Goal: Task Accomplishment & Management: Use online tool/utility

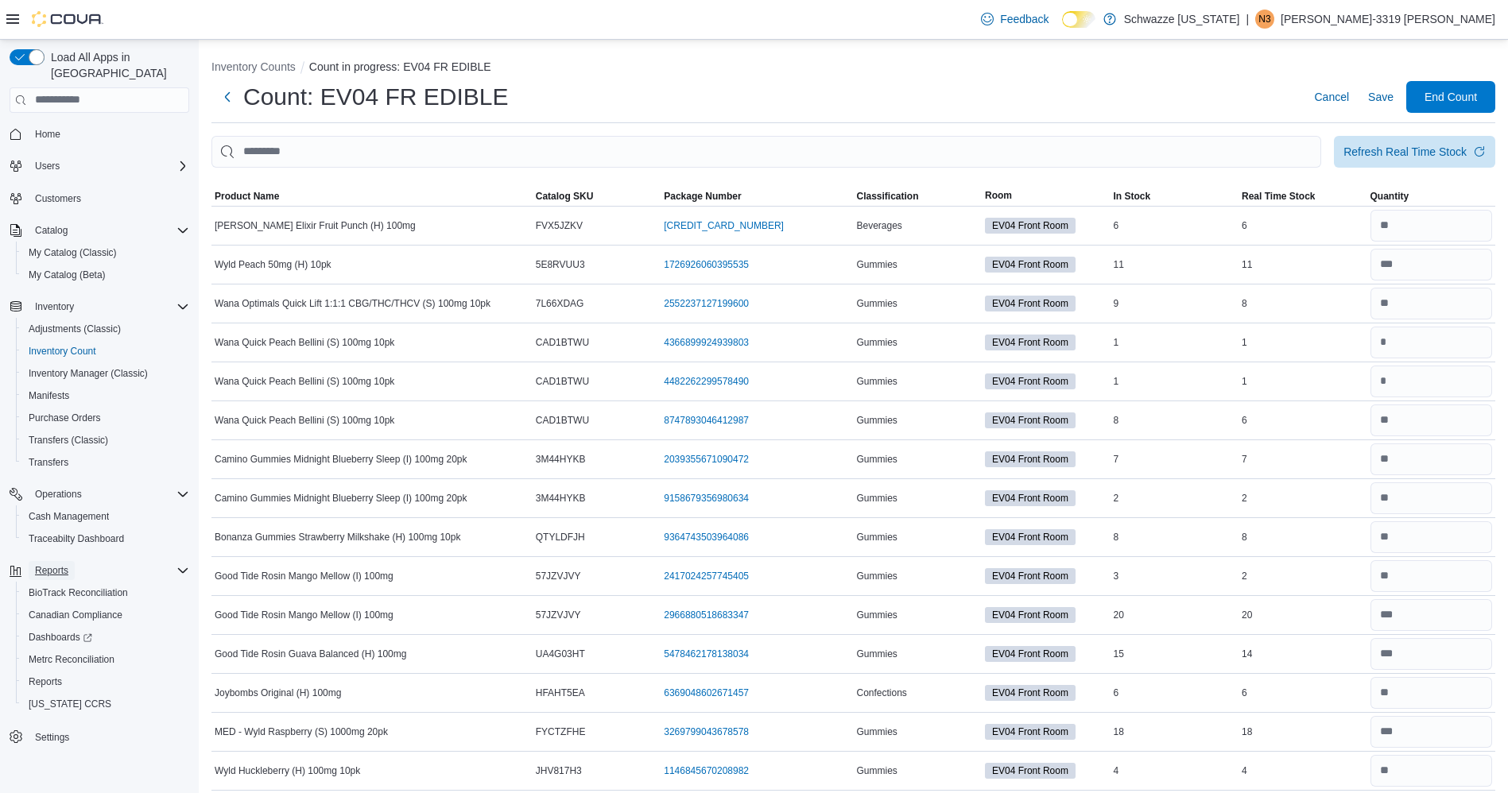
click at [73, 561] on button "Reports" at bounding box center [52, 570] width 46 height 19
click at [51, 676] on span "Reports" at bounding box center [45, 682] width 33 height 13
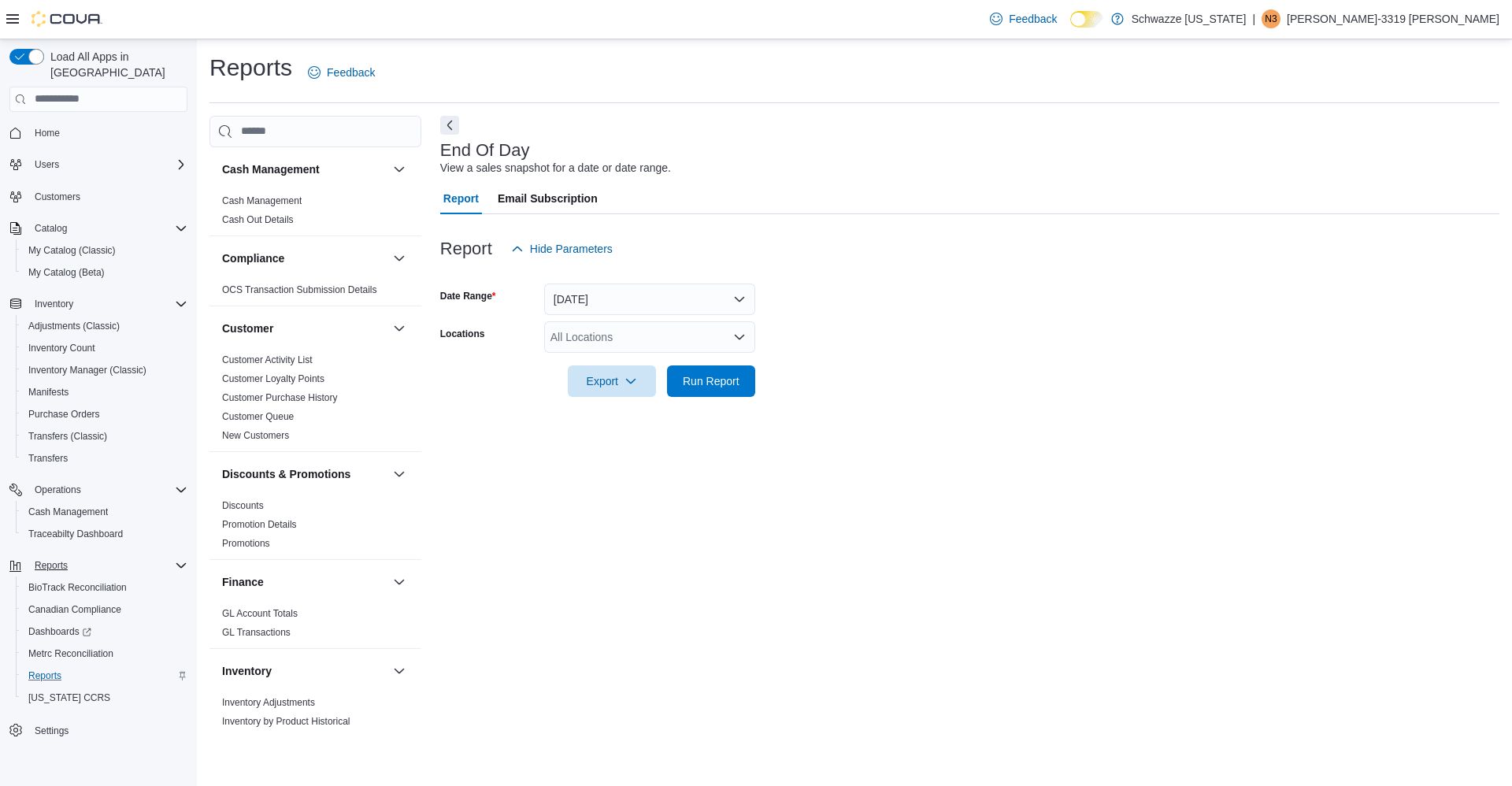
click at [578, 347] on div "All Locations" at bounding box center [649, 337] width 211 height 32
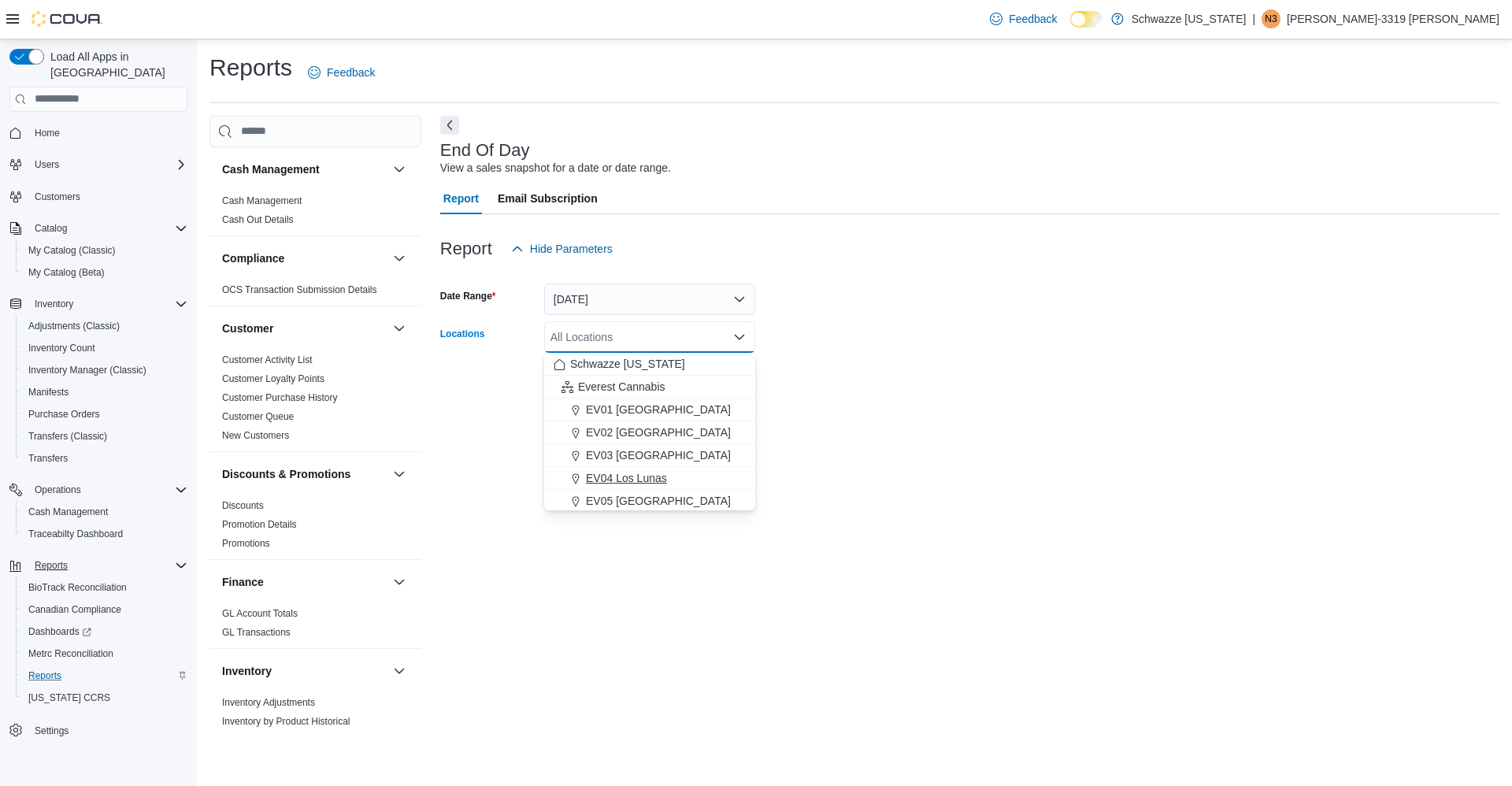
click at [596, 474] on span "EV04 Los Lunas" at bounding box center [626, 478] width 81 height 16
click at [1073, 405] on div at bounding box center [969, 406] width 1059 height 19
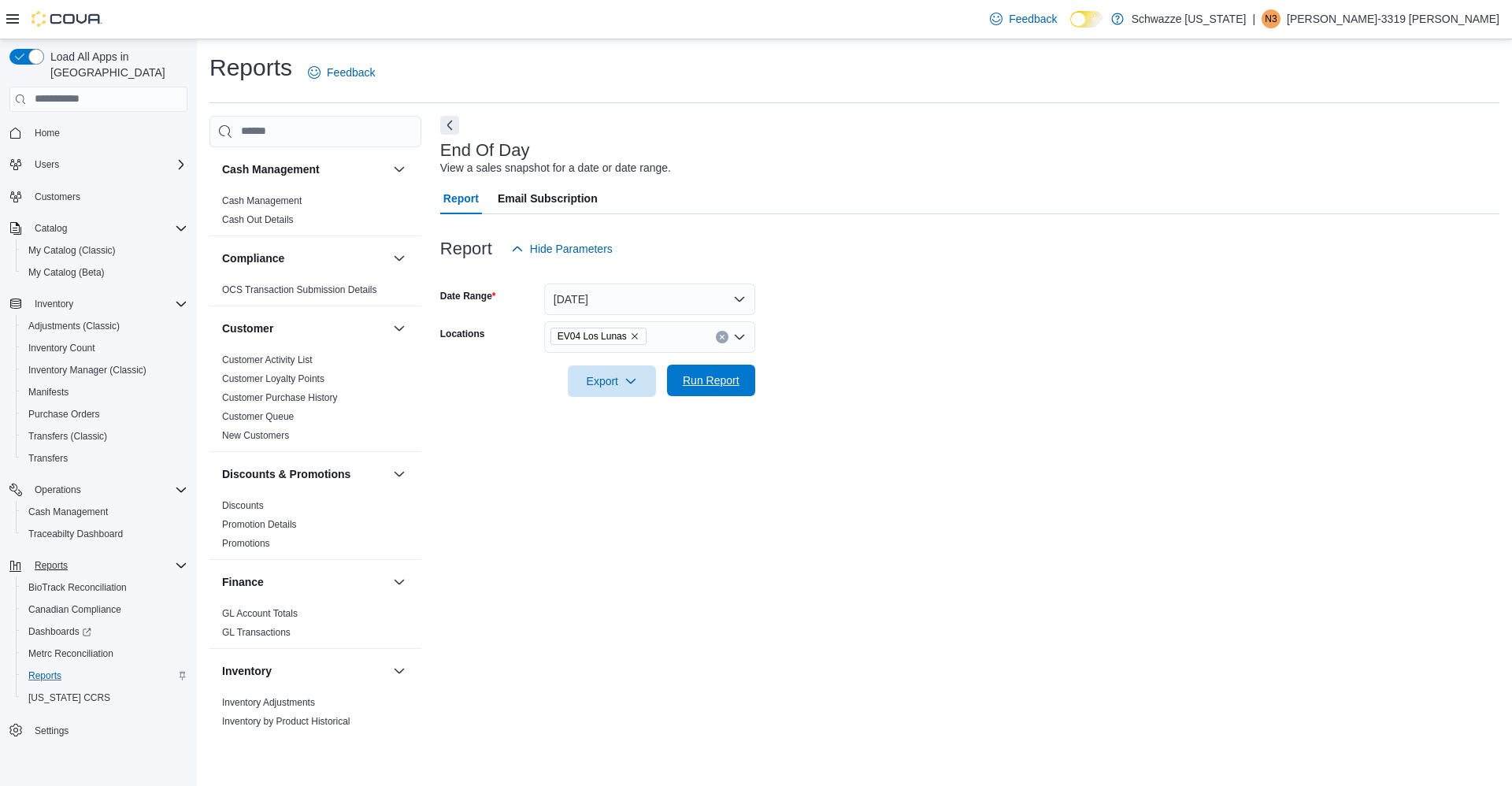
click at [737, 378] on span "Run Report" at bounding box center [710, 381] width 56 height 16
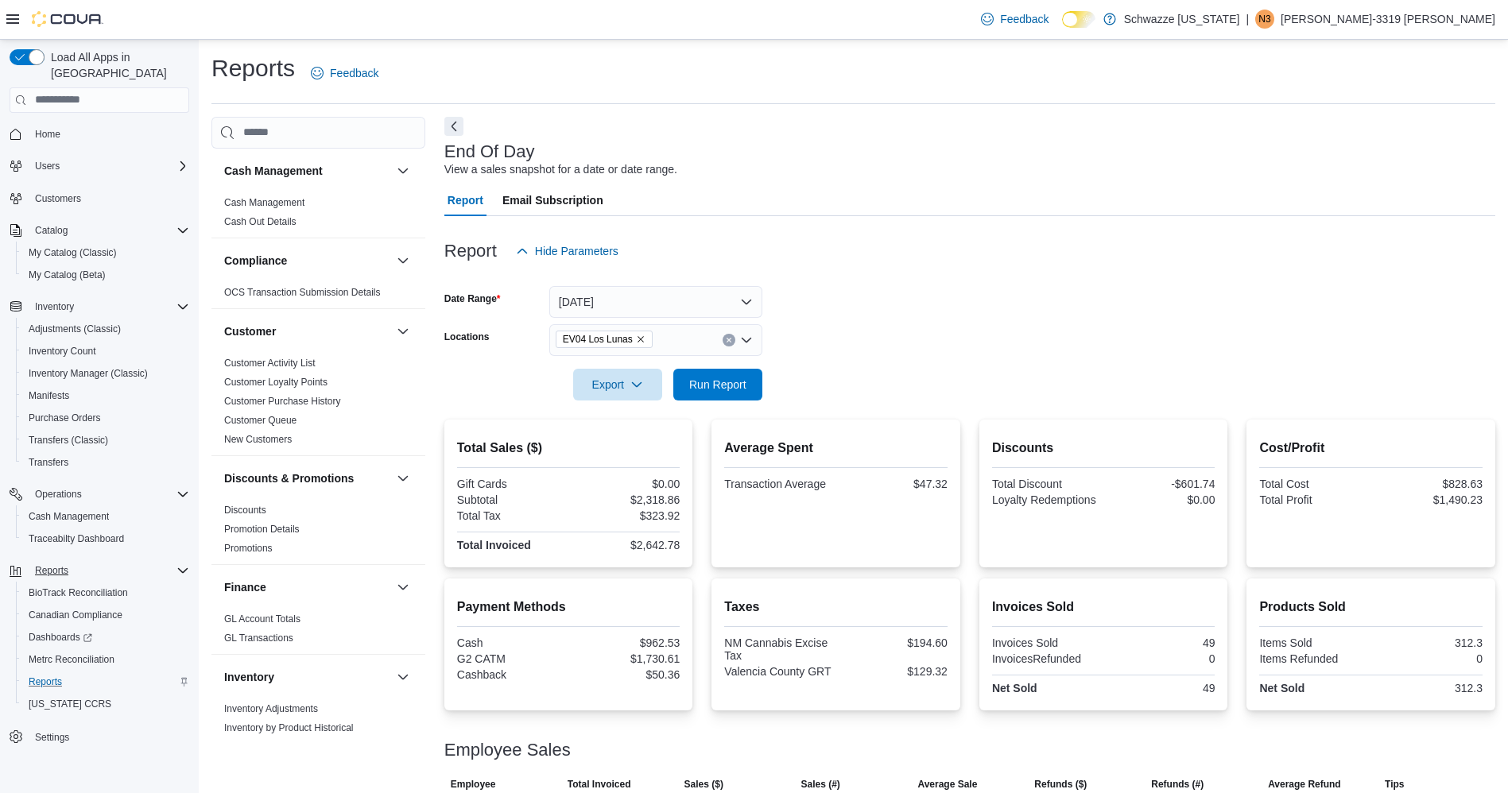
scroll to position [134, 0]
